Goal: Navigation & Orientation: Go to known website

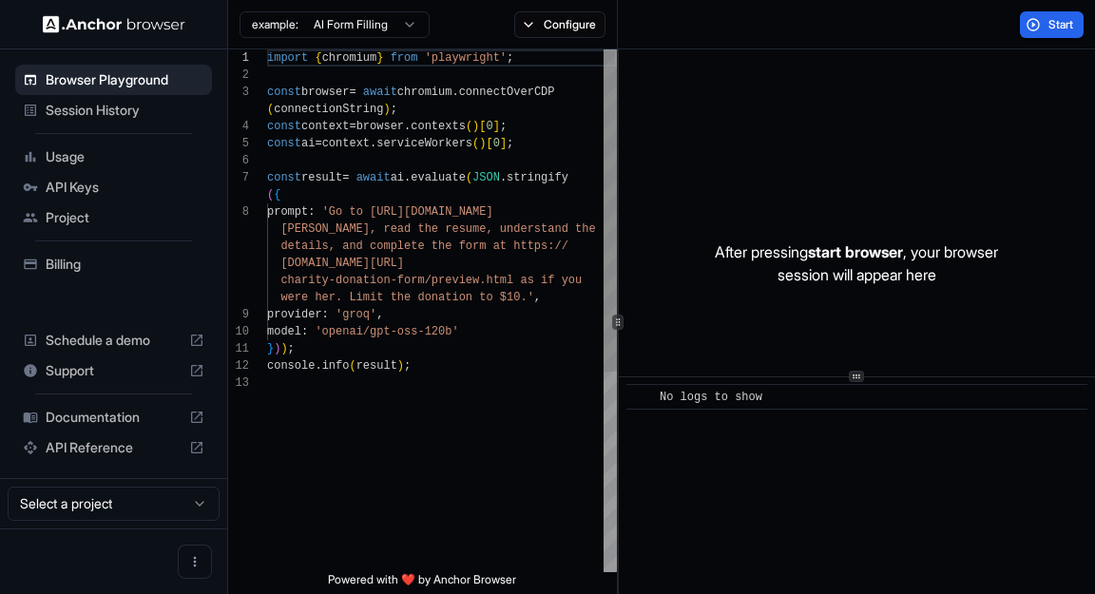
scroll to position [120, 0]
